Goal: Check status: Check status

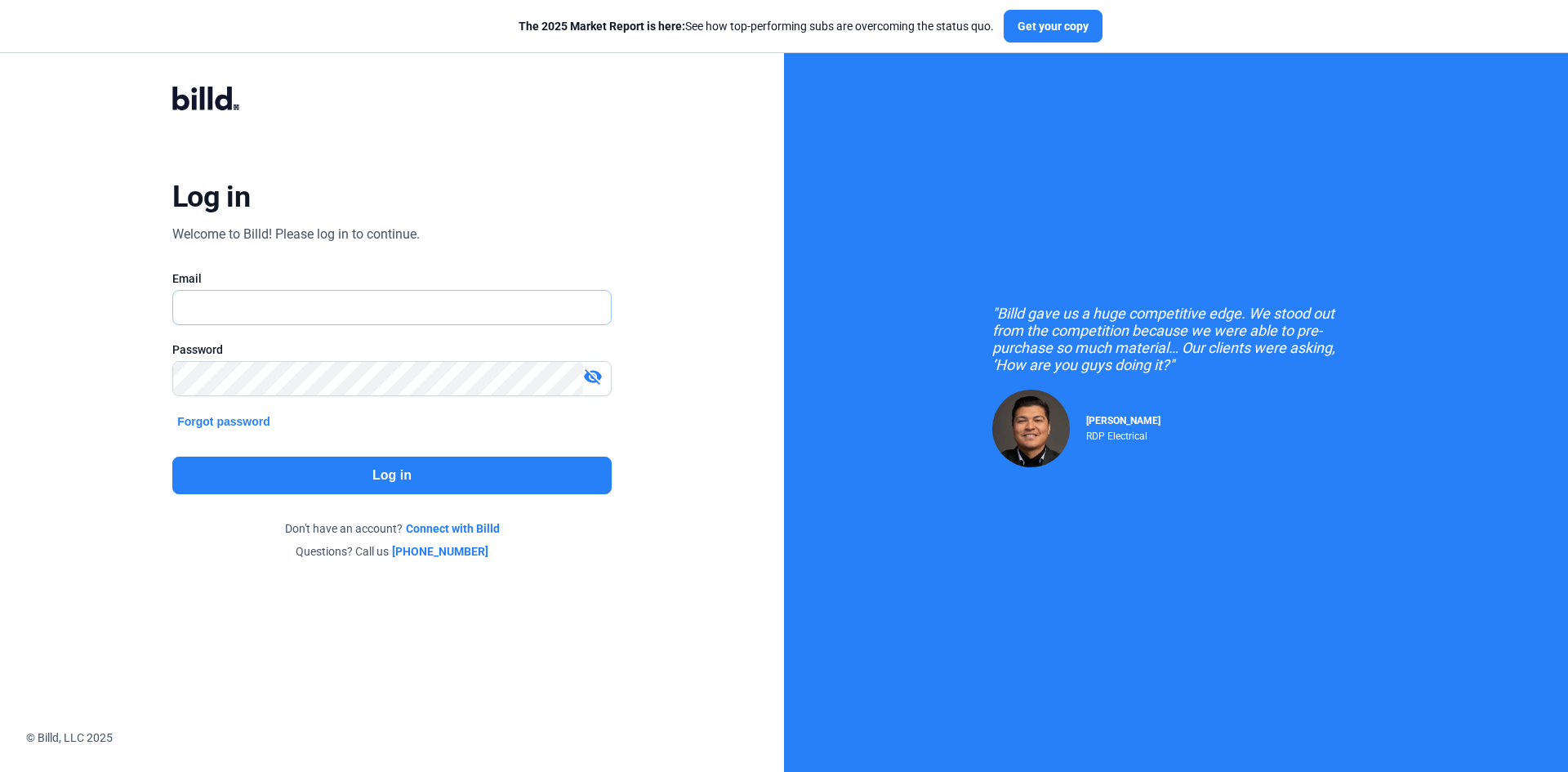
type input "[EMAIL_ADDRESS][DOMAIN_NAME]"
click at [490, 477] on button "Log in" at bounding box center [392, 476] width 439 height 38
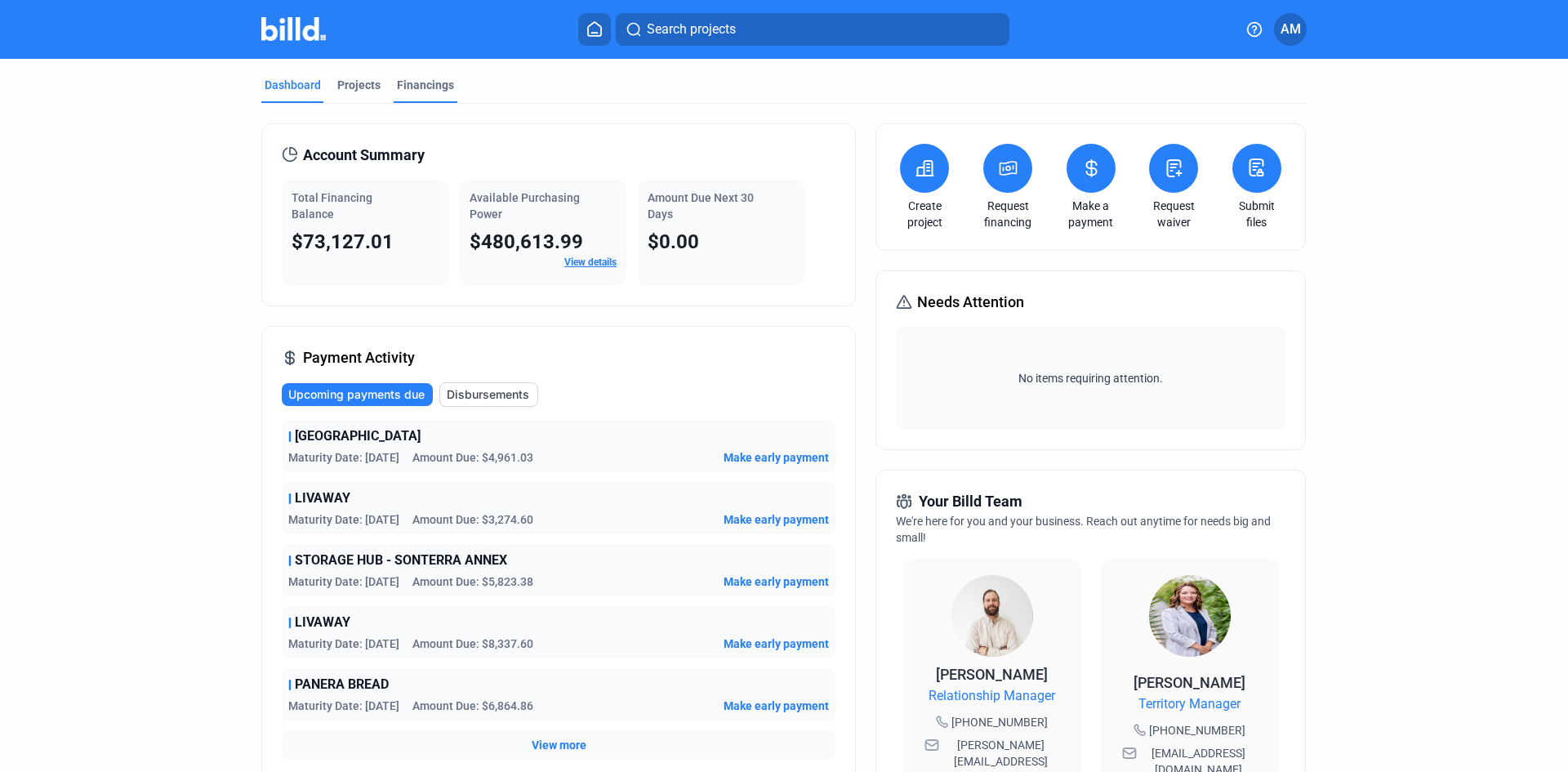
click at [422, 80] on div "Financings" at bounding box center [425, 84] width 58 height 16
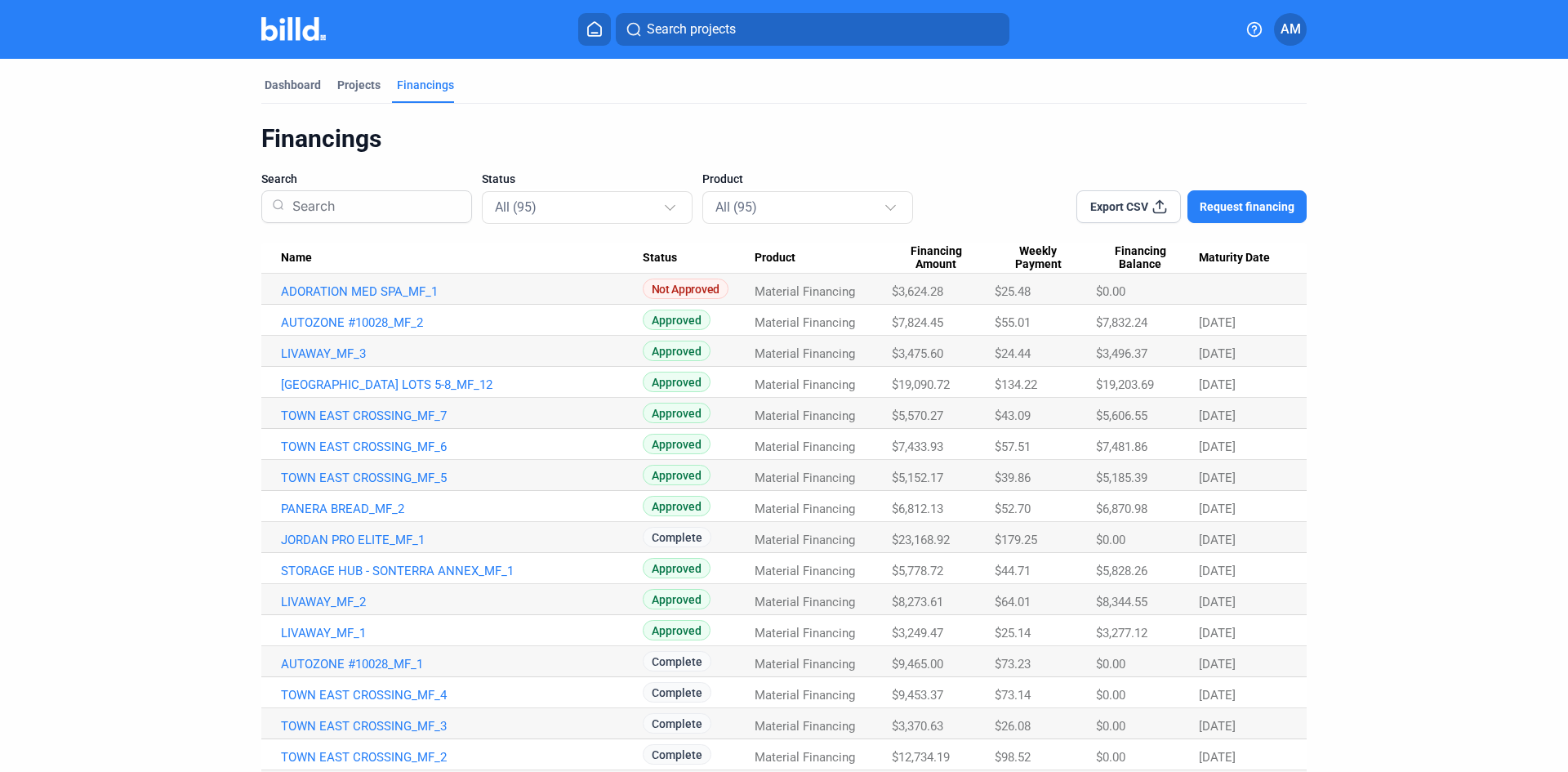
click at [1189, 511] on div "$6,870.98" at bounding box center [1147, 508] width 103 height 15
